Goal: Information Seeking & Learning: Learn about a topic

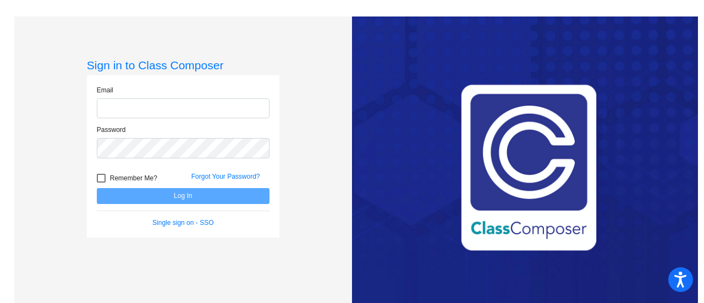
type input "[EMAIL_ADDRESS][DOMAIN_NAME]"
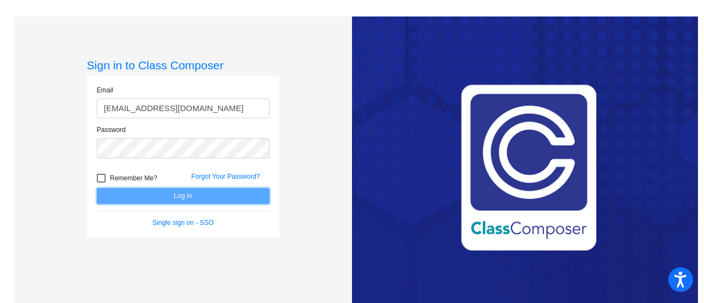
click at [164, 193] on button "Log In" at bounding box center [183, 196] width 173 height 16
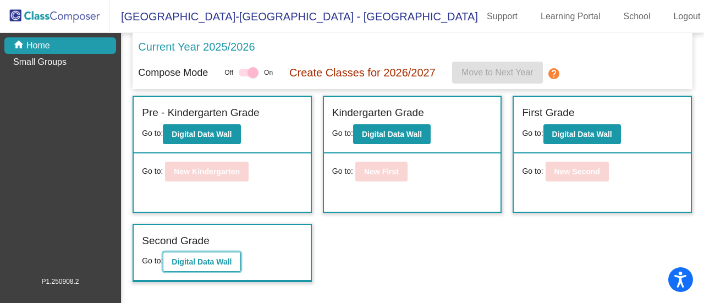
click at [215, 261] on b "Digital Data Wall" at bounding box center [202, 261] width 60 height 9
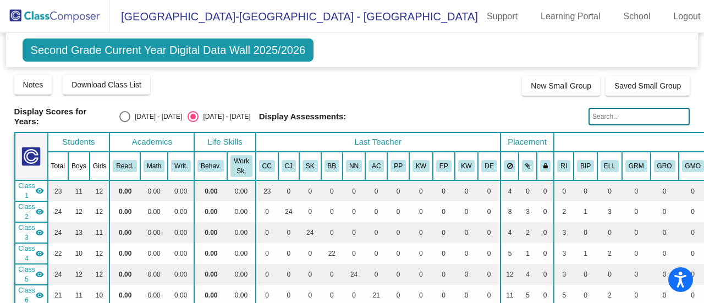
click at [624, 117] on input "text" at bounding box center [639, 117] width 101 height 18
type input "[PERSON_NAME]"
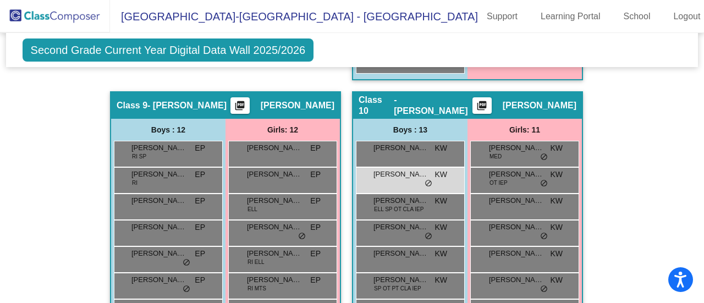
scroll to position [1958, 0]
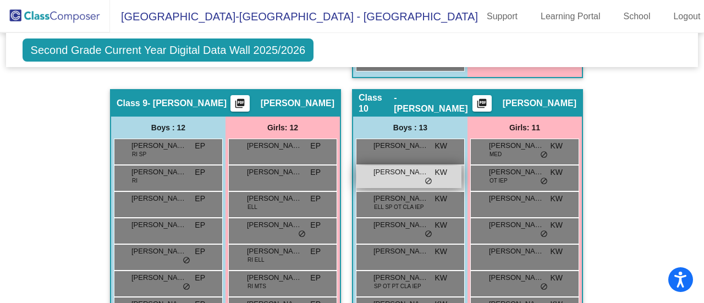
click at [391, 174] on div "[PERSON_NAME] KW lock do_not_disturb_alt" at bounding box center [409, 177] width 105 height 23
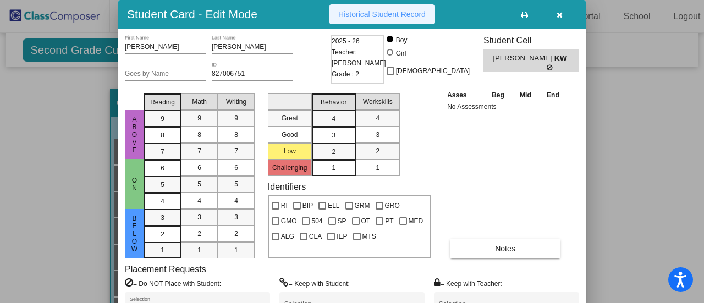
click at [375, 13] on span "Historical Student Record" at bounding box center [381, 14] width 87 height 9
